Goal: Task Accomplishment & Management: Use online tool/utility

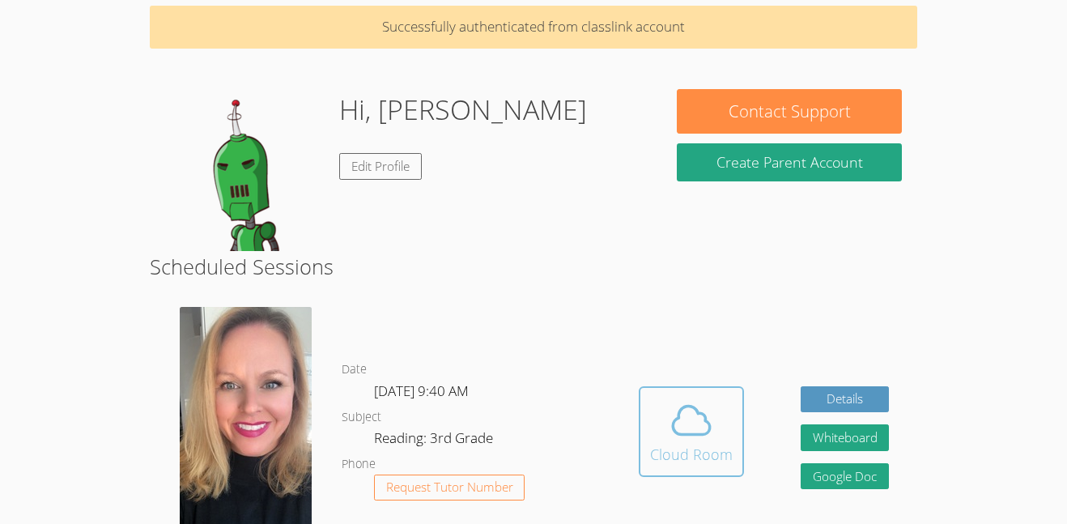
scroll to position [97, 0]
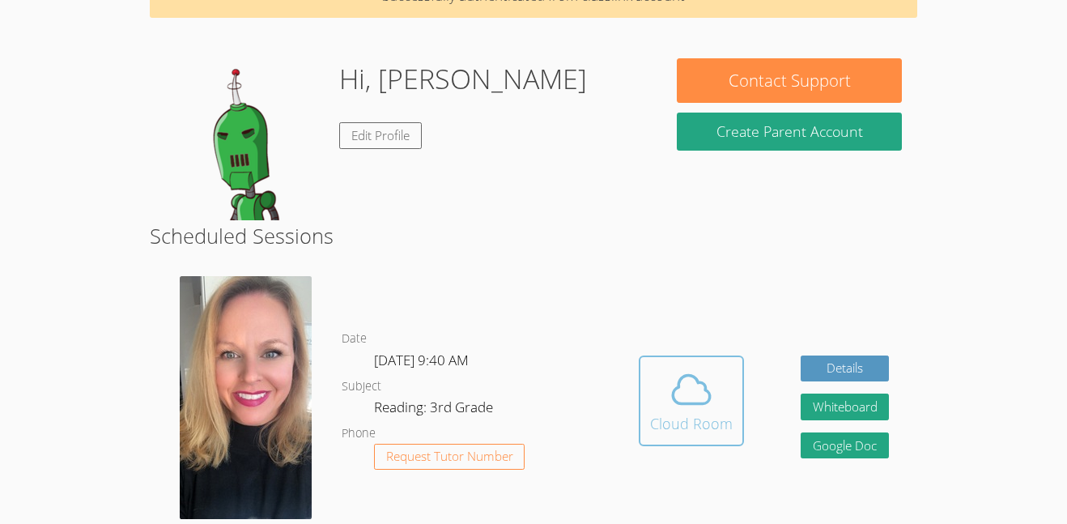
click at [699, 423] on div "Cloud Room" at bounding box center [691, 423] width 83 height 23
click at [661, 423] on div "Cloud Room" at bounding box center [691, 423] width 83 height 23
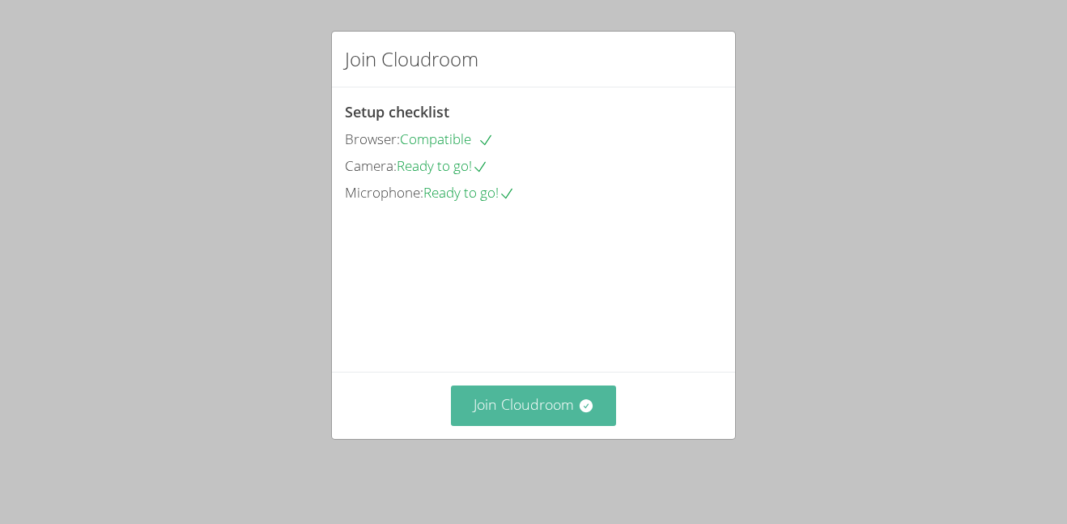
click at [487, 425] on button "Join Cloudroom" at bounding box center [534, 405] width 166 height 40
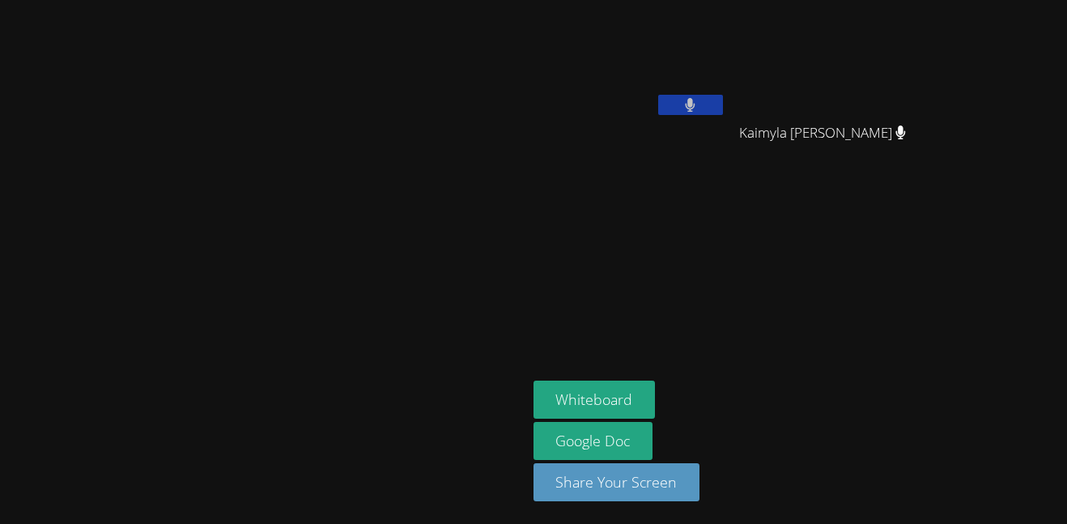
click at [142, 246] on video at bounding box center [263, 229] width 243 height 289
click at [142, 168] on video at bounding box center [263, 229] width 243 height 289
drag, startPoint x: 284, startPoint y: 206, endPoint x: 257, endPoint y: 209, distance: 26.9
click at [257, 209] on video at bounding box center [263, 229] width 243 height 289
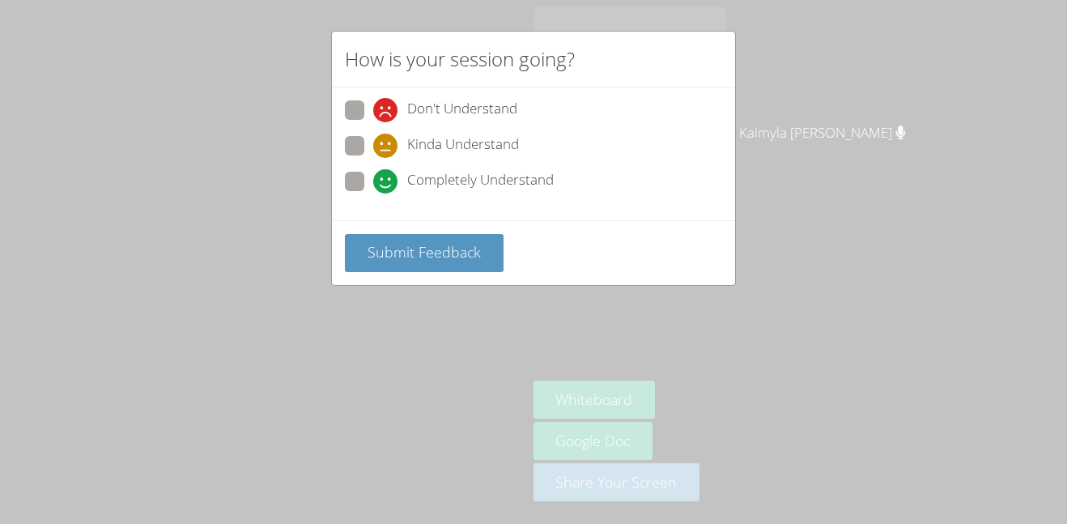
click at [368, 196] on div "Completely Understand" at bounding box center [533, 186] width 377 height 29
click at [373, 193] on span at bounding box center [373, 193] width 0 height 0
click at [373, 184] on input "Completely Understand" at bounding box center [380, 179] width 14 height 14
radio input "true"
click at [404, 259] on span "Submit Feedback" at bounding box center [424, 251] width 113 height 19
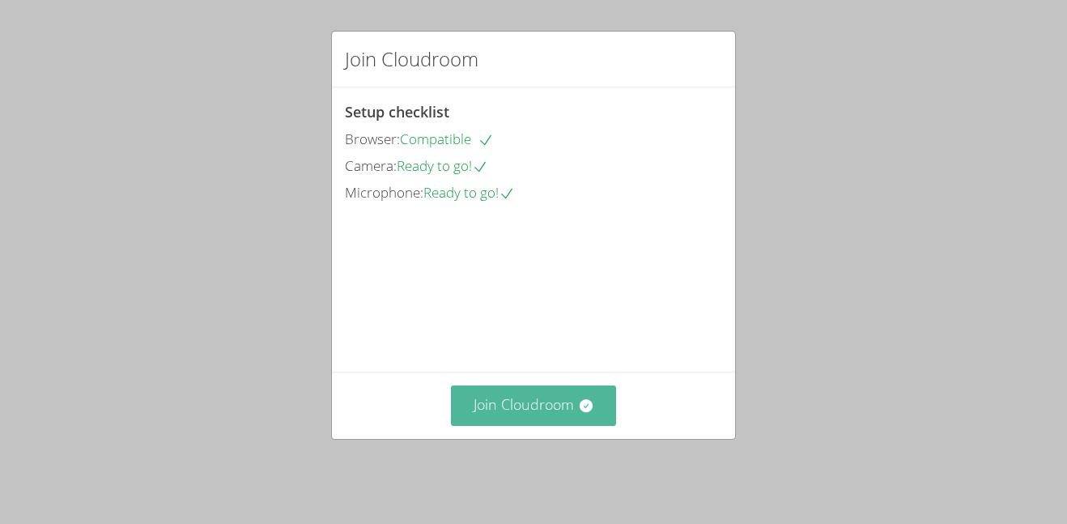
click at [589, 405] on button "Join Cloudroom" at bounding box center [534, 405] width 166 height 40
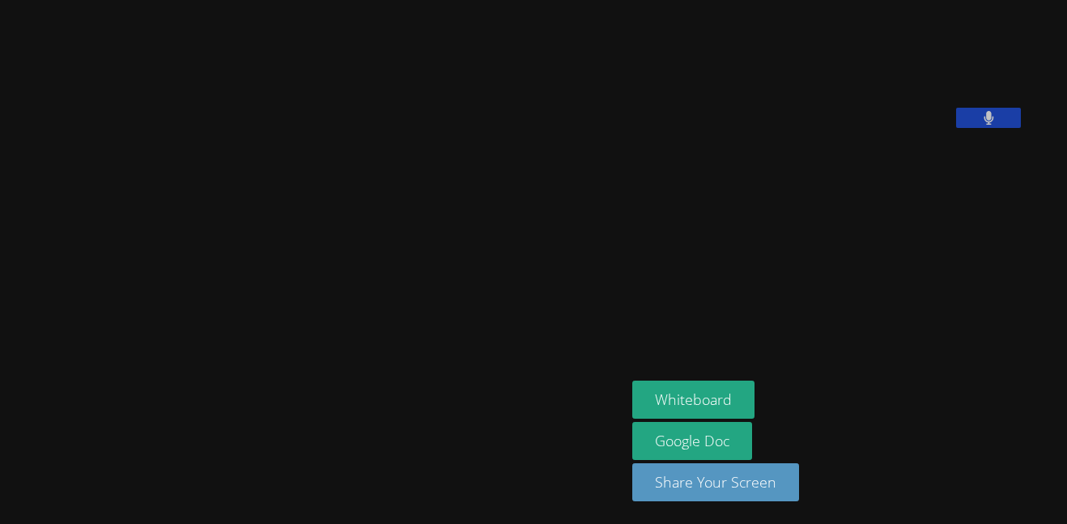
click at [875, 128] on video at bounding box center [753, 66] width 243 height 121
